Goal: Task Accomplishment & Management: Complete application form

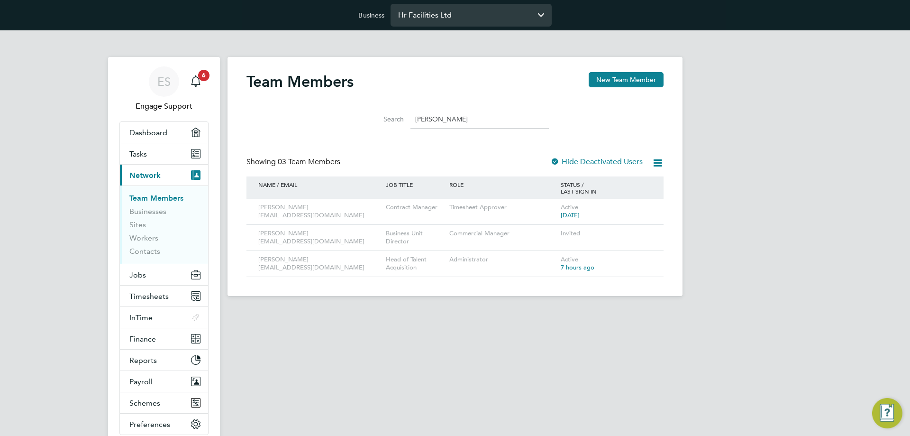
click at [437, 18] on input "Hr Facilities Ltd" at bounding box center [471, 15] width 161 height 22
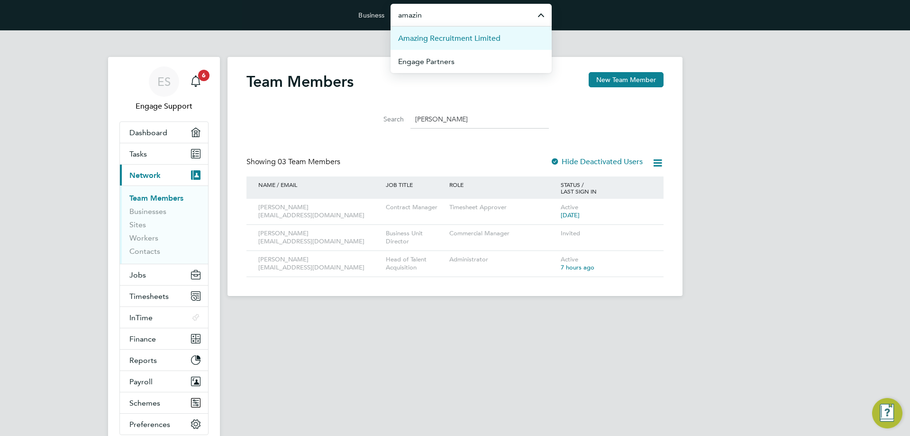
click at [432, 37] on span "Amazing Recruitment Limited" at bounding box center [449, 38] width 102 height 11
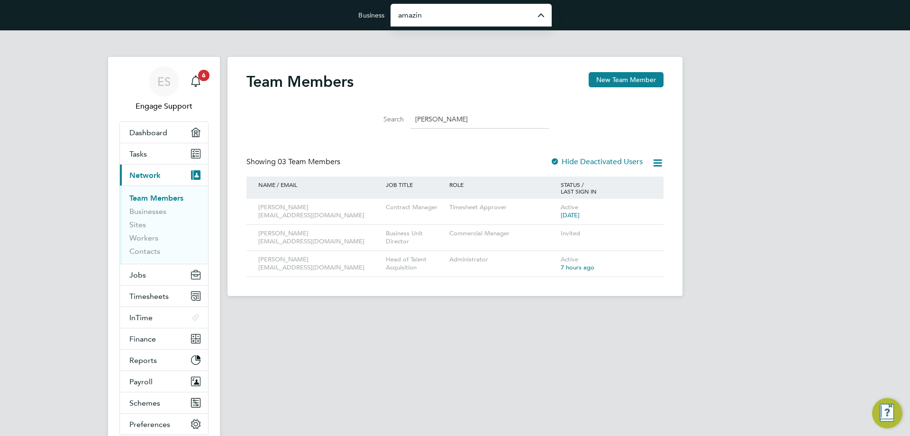
type input "Amazing Recruitment Limited"
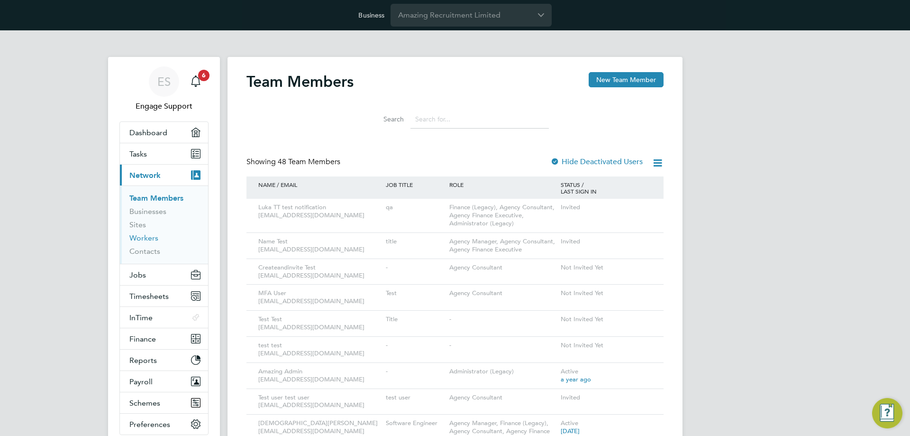
click at [147, 235] on link "Workers" at bounding box center [143, 237] width 29 height 9
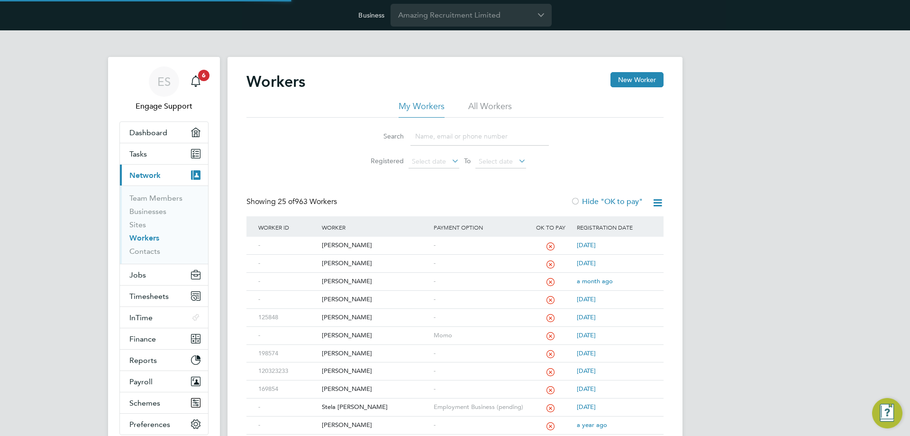
click at [477, 104] on li "All Workers" at bounding box center [490, 108] width 44 height 17
click at [469, 134] on input at bounding box center [479, 136] width 138 height 18
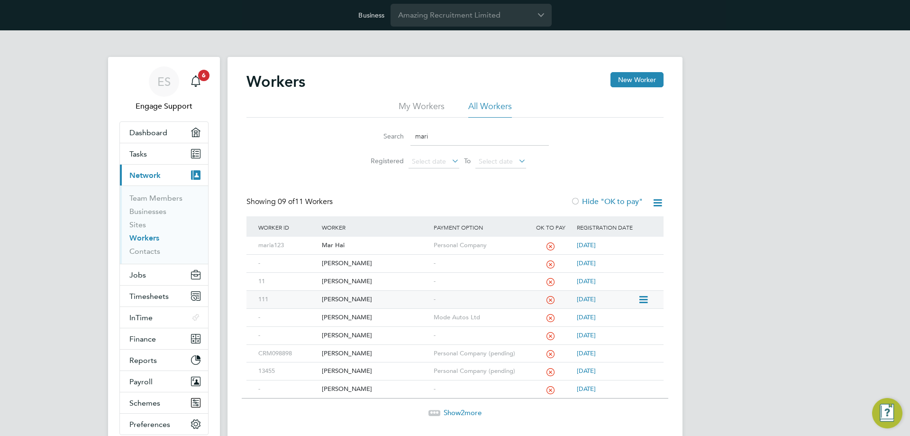
type input "mari"
click at [346, 300] on div "[PERSON_NAME]" at bounding box center [374, 300] width 111 height 18
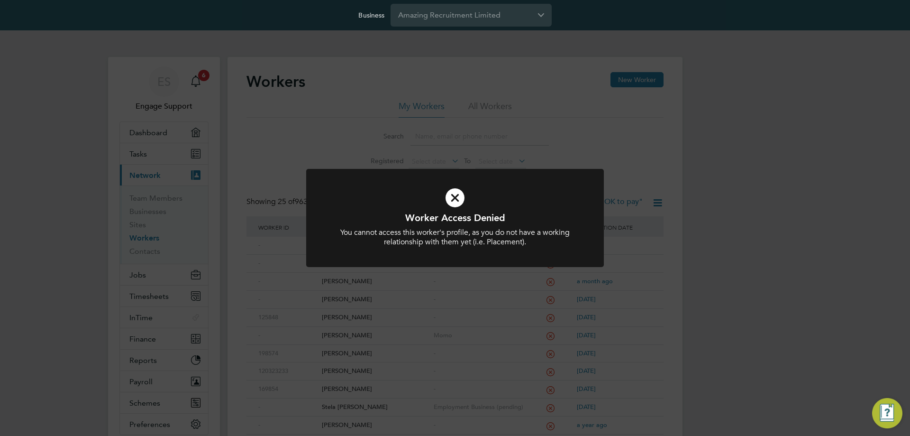
click at [431, 129] on div "Worker Access Denied You cannot access this worker's profile, as you do not hav…" at bounding box center [455, 218] width 910 height 436
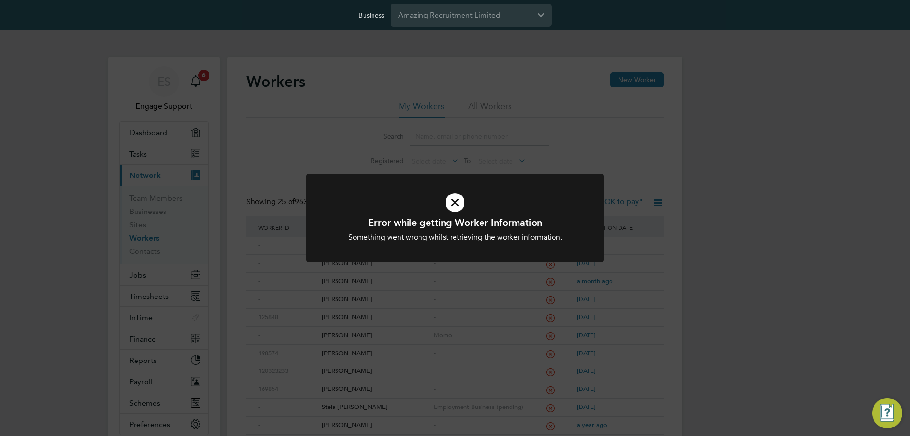
click at [513, 103] on div "Error while getting Worker Information Something went wrong whilst retrieving t…" at bounding box center [455, 218] width 910 height 436
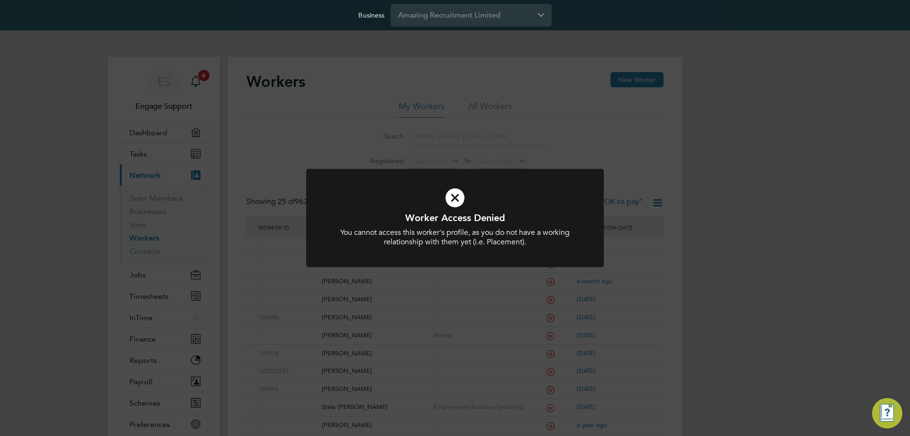
click at [495, 103] on div "Worker Access Denied You cannot access this worker's profile, as you do not hav…" at bounding box center [455, 218] width 910 height 436
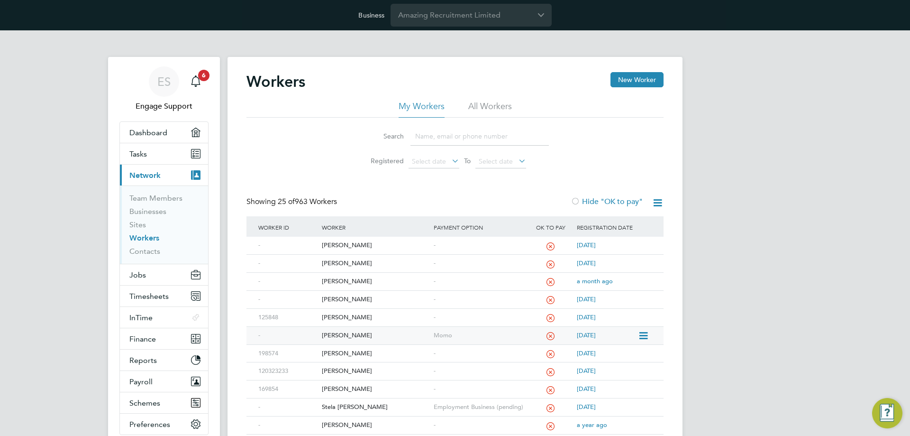
click at [345, 337] on div "[PERSON_NAME]" at bounding box center [374, 336] width 111 height 18
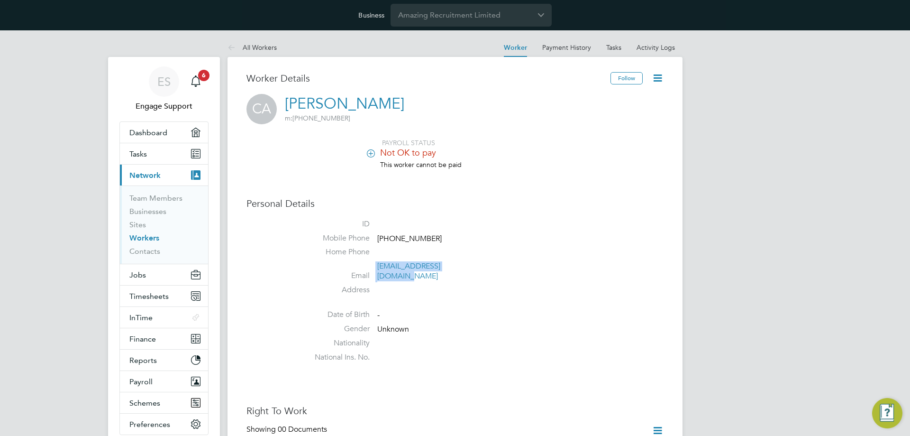
drag, startPoint x: 471, startPoint y: 267, endPoint x: 376, endPoint y: 272, distance: 94.9
click at [376, 272] on li "Email lukatest@mailinator.com" at bounding box center [483, 272] width 360 height 23
copy li "lukatest@mailinator.com"
click at [456, 19] on input "Amazing Recruitment Limited" at bounding box center [471, 15] width 161 height 22
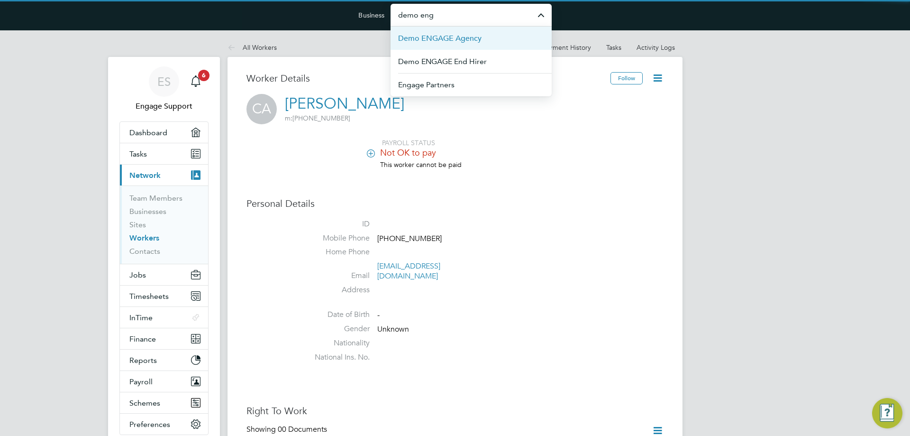
click at [455, 32] on li "Demo ENGAGE Agency" at bounding box center [471, 38] width 161 height 23
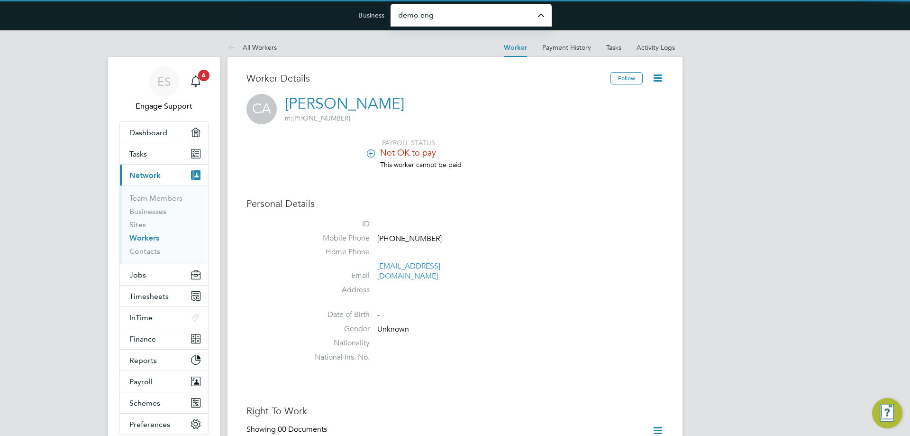
type input "Demo ENGAGE Agency"
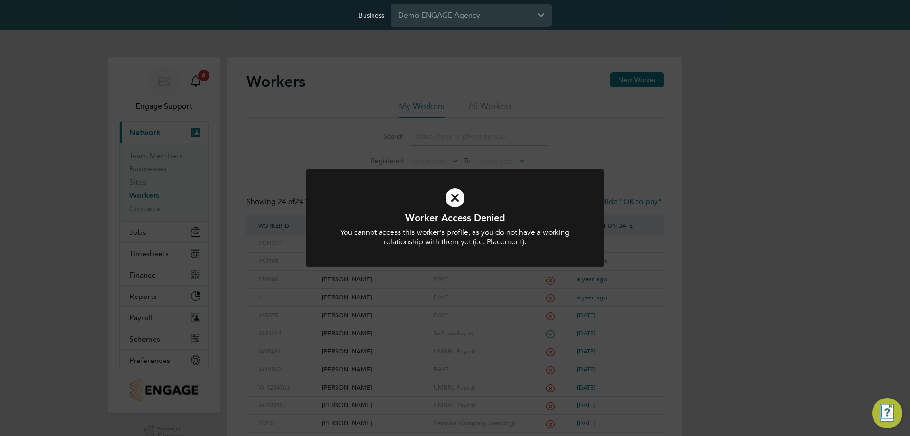
drag, startPoint x: 151, startPoint y: 177, endPoint x: 148, endPoint y: 190, distance: 13.6
click at [151, 177] on div "Worker Access Denied You cannot access this worker's profile, as you do not hav…" at bounding box center [455, 218] width 910 height 436
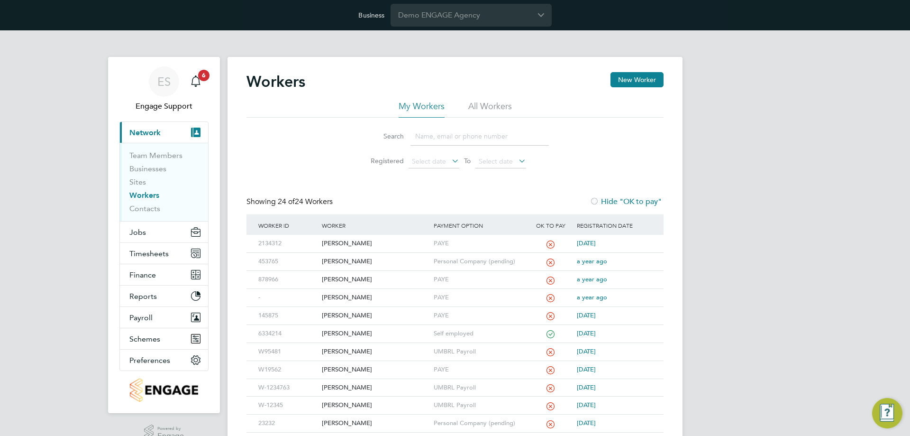
click at [148, 195] on div "Worker Access Denied You cannot access this worker's profile, as you do not hav…" at bounding box center [455, 218] width 910 height 436
click at [152, 195] on div "ES Engage Support Notifications 6 Applications: Current page: Network Team Memb…" at bounding box center [455, 365] width 910 height 670
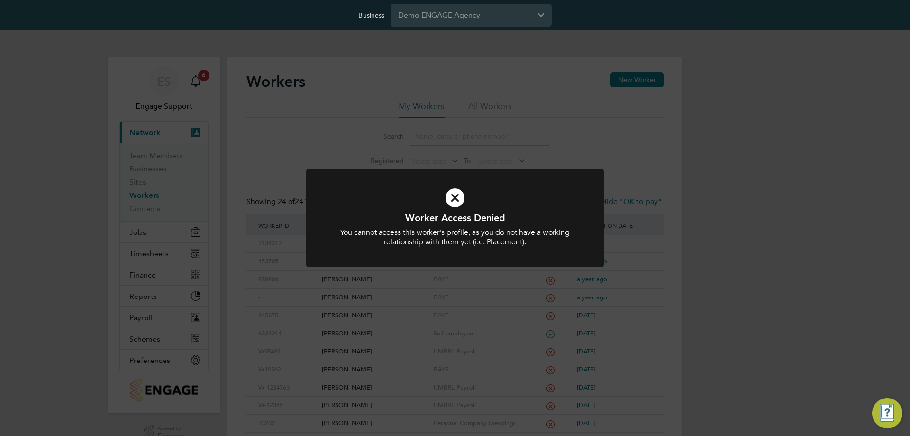
click at [152, 195] on div "Worker Access Denied You cannot access this worker's profile, as you do not hav…" at bounding box center [455, 218] width 910 height 436
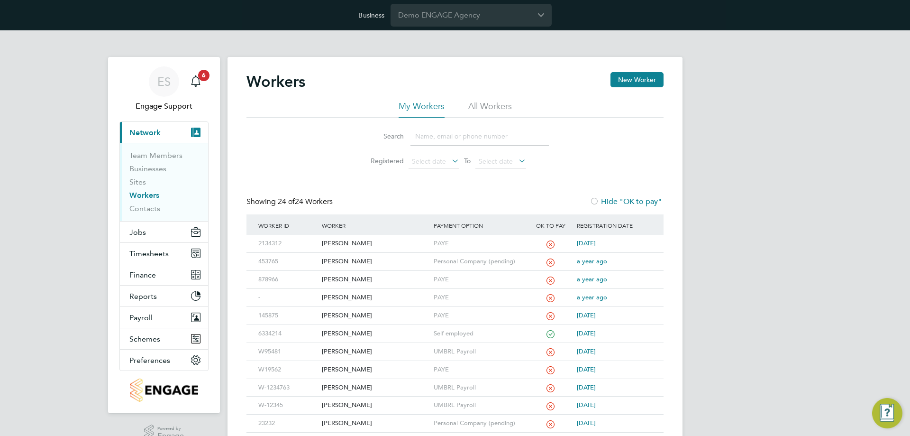
click at [151, 195] on link "Workers" at bounding box center [144, 195] width 30 height 9
click at [645, 73] on button "New Worker" at bounding box center [636, 79] width 53 height 15
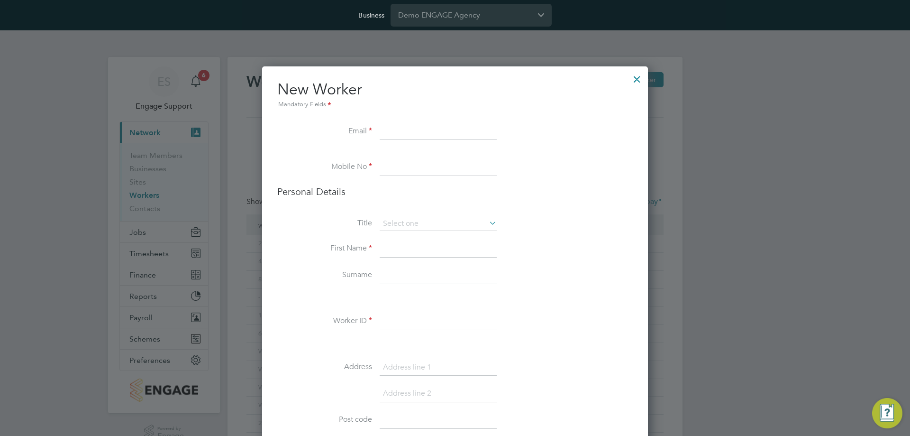
paste input "lukatest@mailinator.com"
type input "lukatest@mailinator.com"
click at [561, 318] on li "Worker ID" at bounding box center [454, 326] width 355 height 27
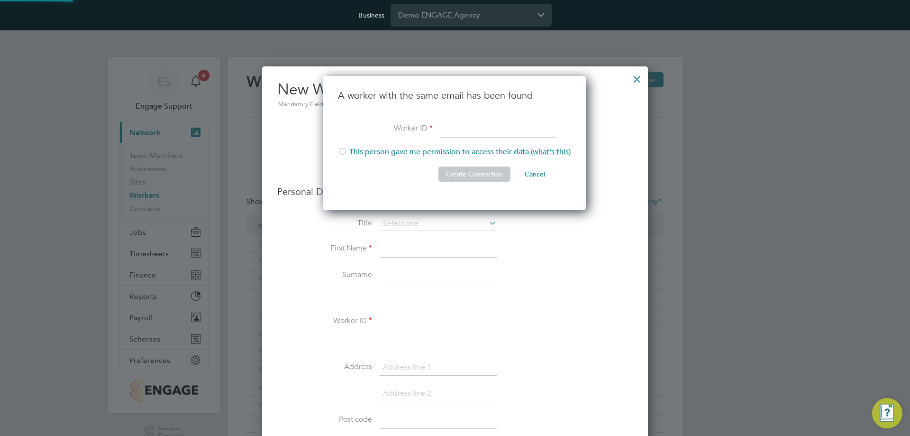
scroll to position [135, 264]
click at [539, 172] on button "Cancel" at bounding box center [535, 173] width 36 height 15
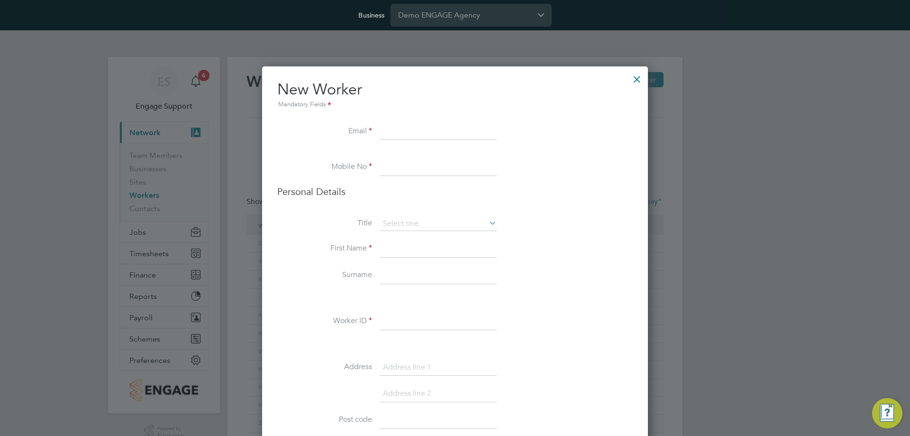
click at [633, 82] on div at bounding box center [636, 76] width 17 height 17
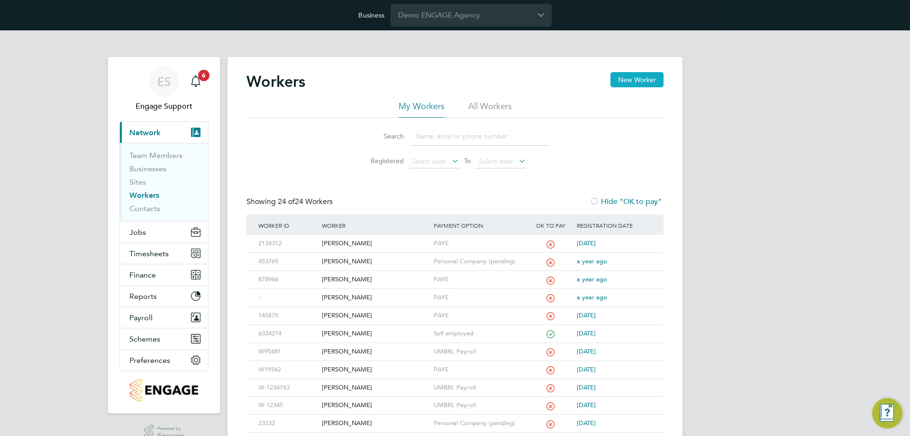
click at [640, 82] on button "New Worker" at bounding box center [636, 79] width 53 height 15
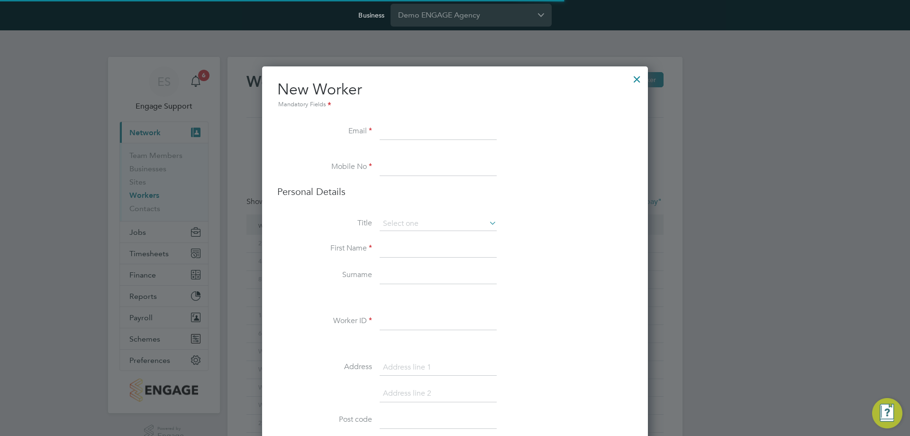
scroll to position [1010, 386]
click at [396, 131] on input at bounding box center [438, 131] width 117 height 17
paste input "lukatest@mailinator.com"
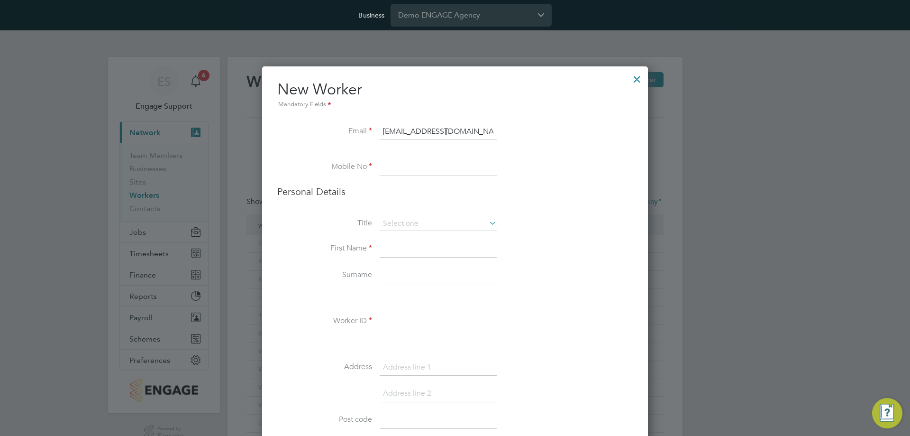
type input "lukatest@mailinator.com"
click at [576, 315] on li "Worker ID" at bounding box center [454, 326] width 355 height 27
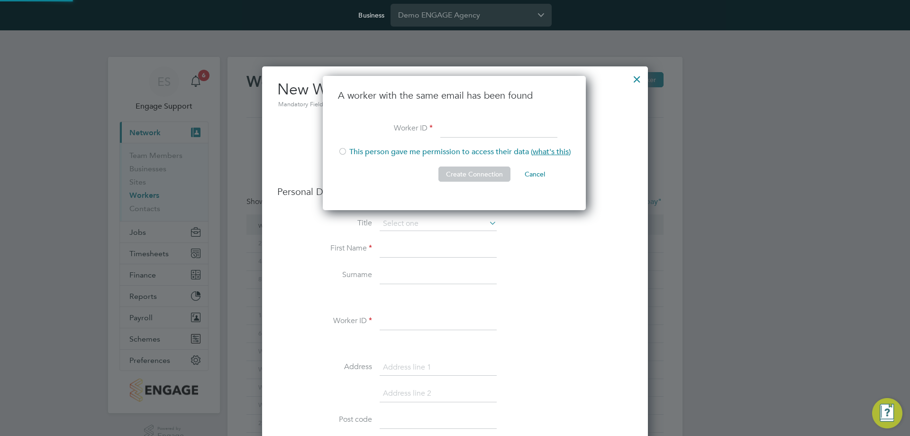
scroll to position [135, 264]
click at [344, 154] on div at bounding box center [342, 151] width 9 height 9
click at [344, 151] on div at bounding box center [342, 151] width 9 height 9
click at [452, 128] on input at bounding box center [498, 128] width 117 height 17
click at [334, 94] on div "A worker with the same email has been found Worker ID This person gave me permi…" at bounding box center [454, 143] width 263 height 134
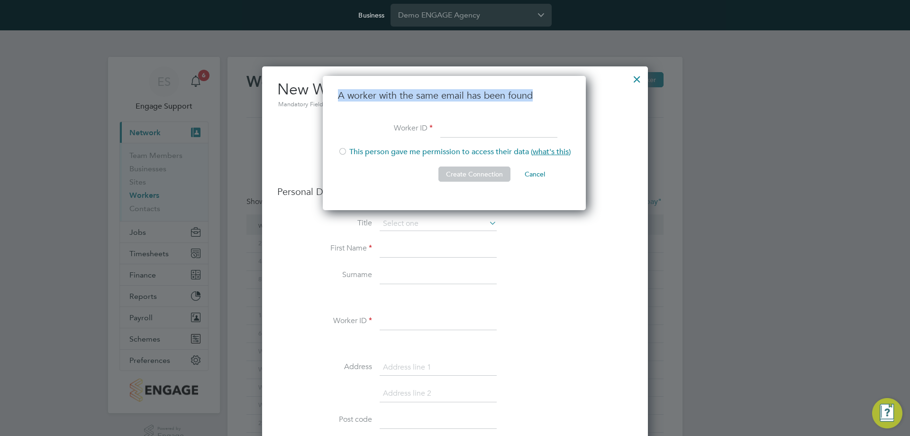
drag, startPoint x: 337, startPoint y: 96, endPoint x: 548, endPoint y: 86, distance: 211.1
click at [548, 86] on div "A worker with the same email has been found Worker ID This person gave me permi…" at bounding box center [454, 143] width 263 height 134
click at [467, 101] on li "A worker with the same email has been found" at bounding box center [454, 104] width 233 height 31
drag, startPoint x: 528, startPoint y: 98, endPoint x: 477, endPoint y: 99, distance: 51.2
click at [477, 99] on h3 "A worker with the same email has been found" at bounding box center [454, 95] width 233 height 12
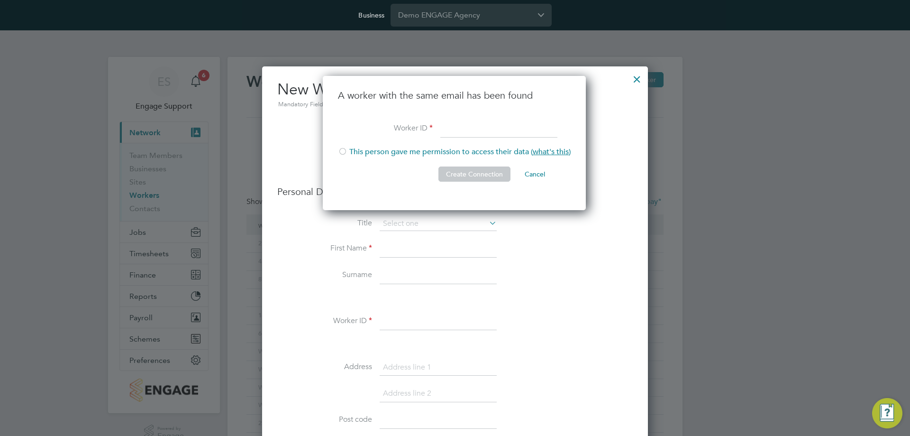
click at [434, 95] on h3 "A worker with the same email has been found" at bounding box center [454, 95] width 233 height 12
drag, startPoint x: 533, startPoint y: 172, endPoint x: 570, endPoint y: 140, distance: 48.7
click at [533, 172] on button "Cancel" at bounding box center [535, 173] width 36 height 15
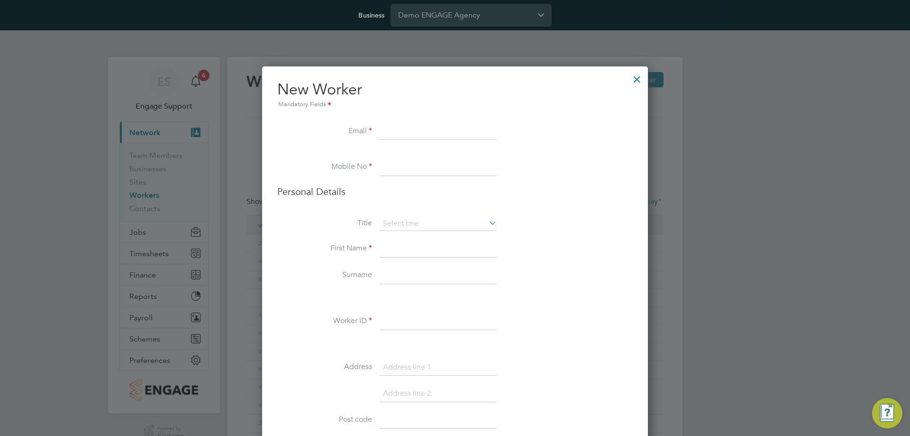
click at [638, 80] on div at bounding box center [636, 76] width 17 height 17
